Goal: Check status: Check status

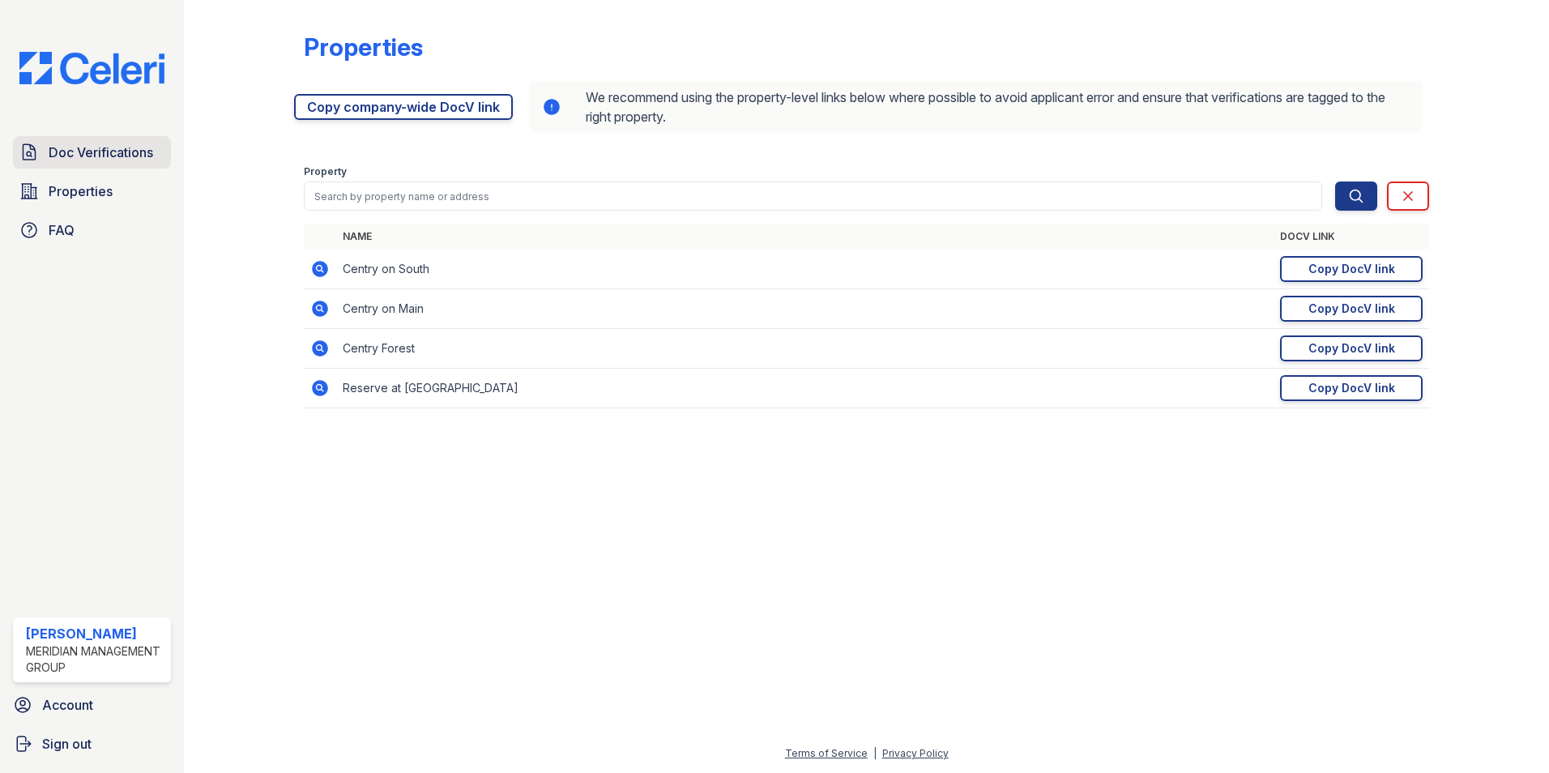
click at [103, 156] on span "Doc Verifications" at bounding box center [101, 152] width 105 height 19
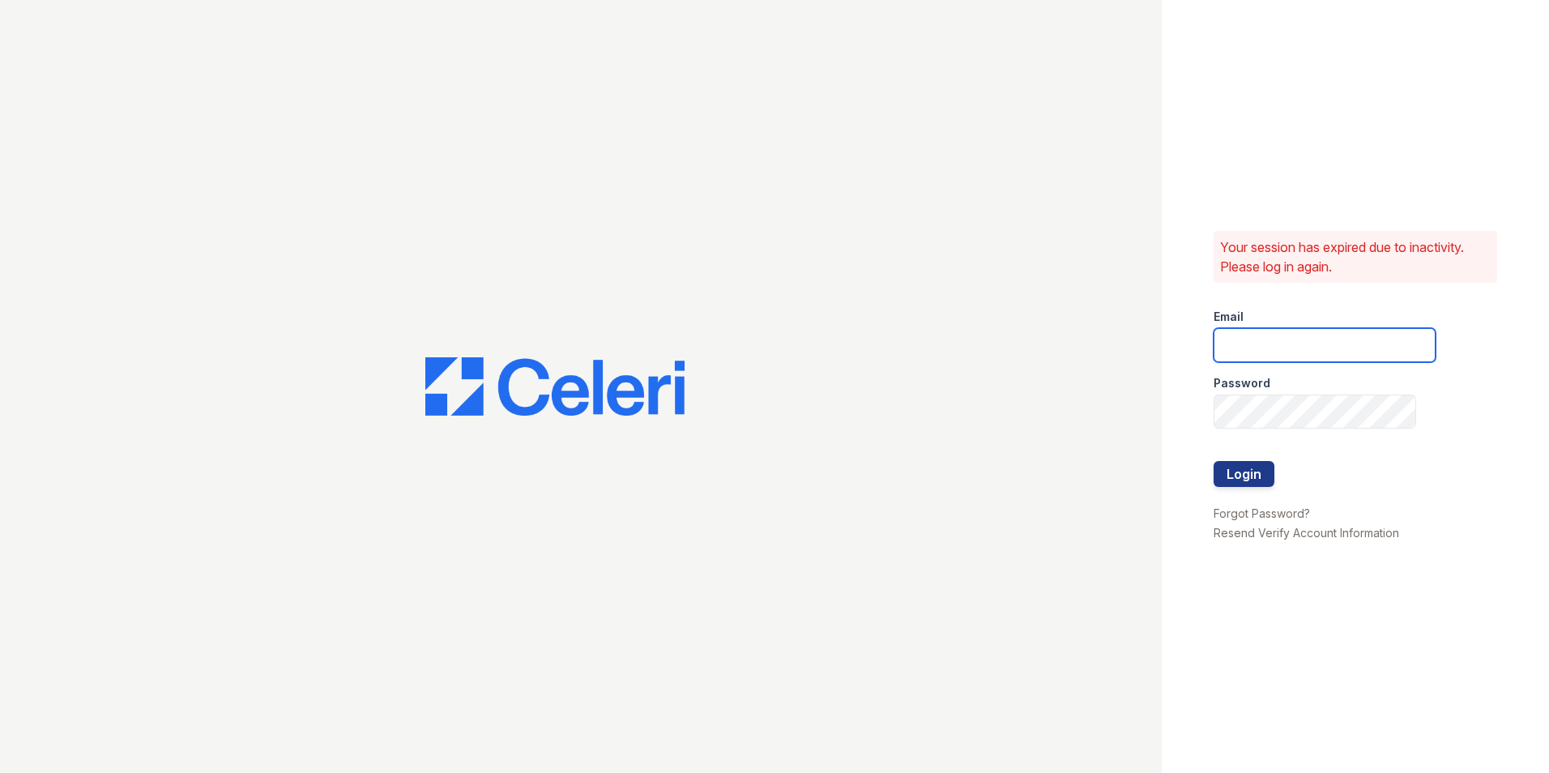
type input "frances@mmgmgt.com"
click at [1260, 474] on button "Login" at bounding box center [1244, 474] width 61 height 26
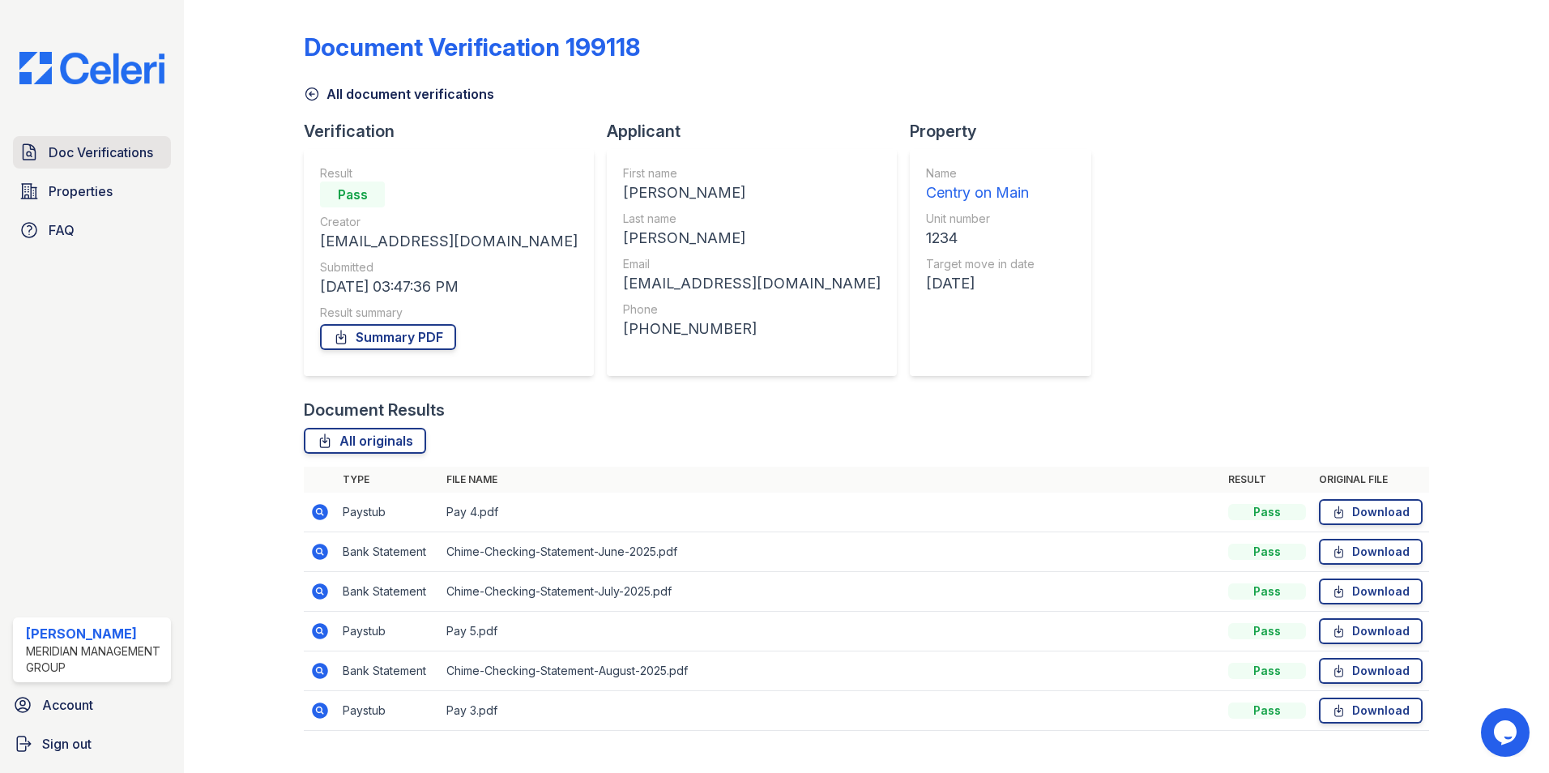
click at [109, 161] on span "Doc Verifications" at bounding box center [101, 152] width 105 height 19
